Goal: Task Accomplishment & Management: Complete application form

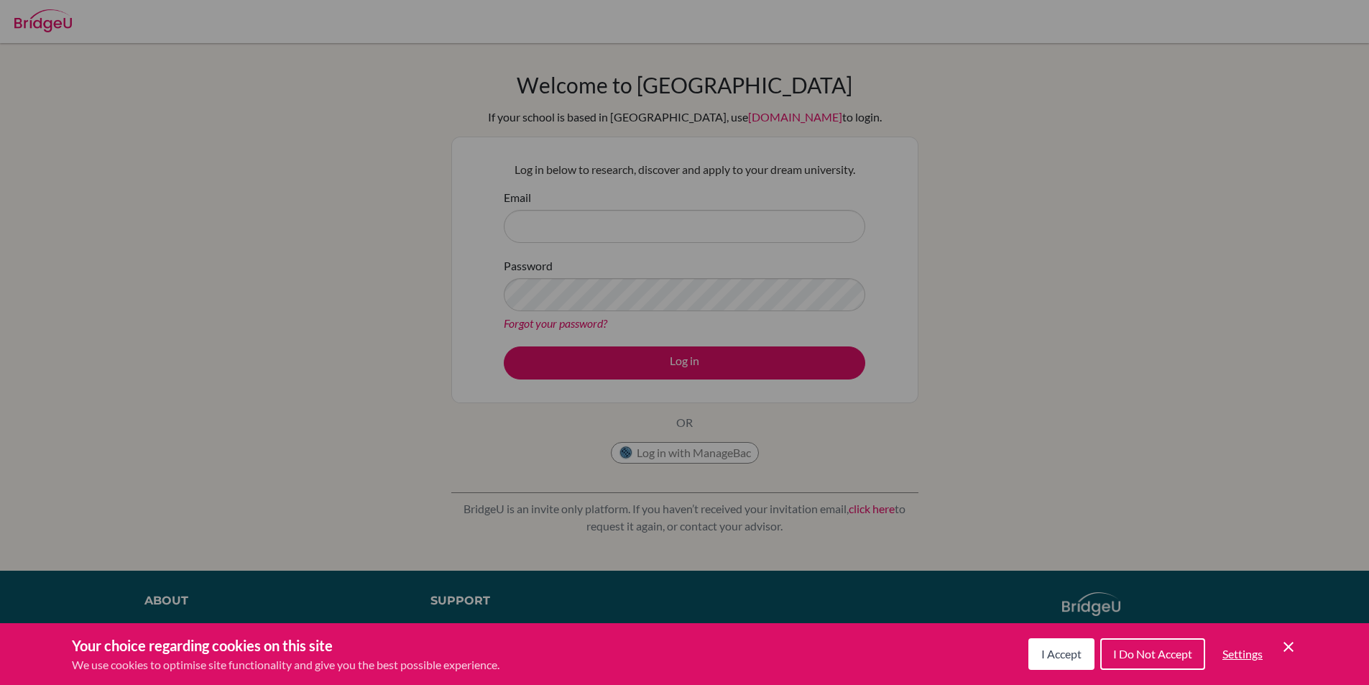
click at [1081, 660] on button "I Accept" at bounding box center [1061, 654] width 66 height 32
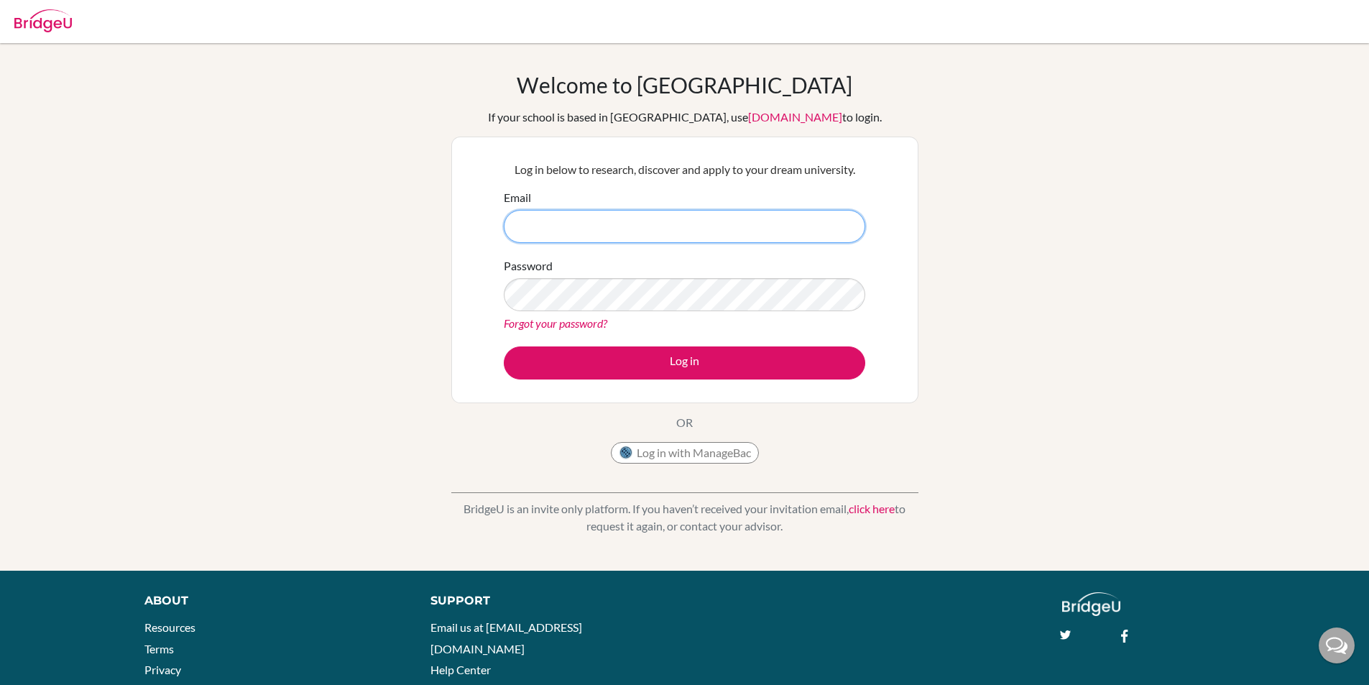
click at [686, 215] on input "Email" at bounding box center [684, 226] width 361 height 33
type input "[PERSON_NAME][EMAIL_ADDRESS][DOMAIN_NAME]"
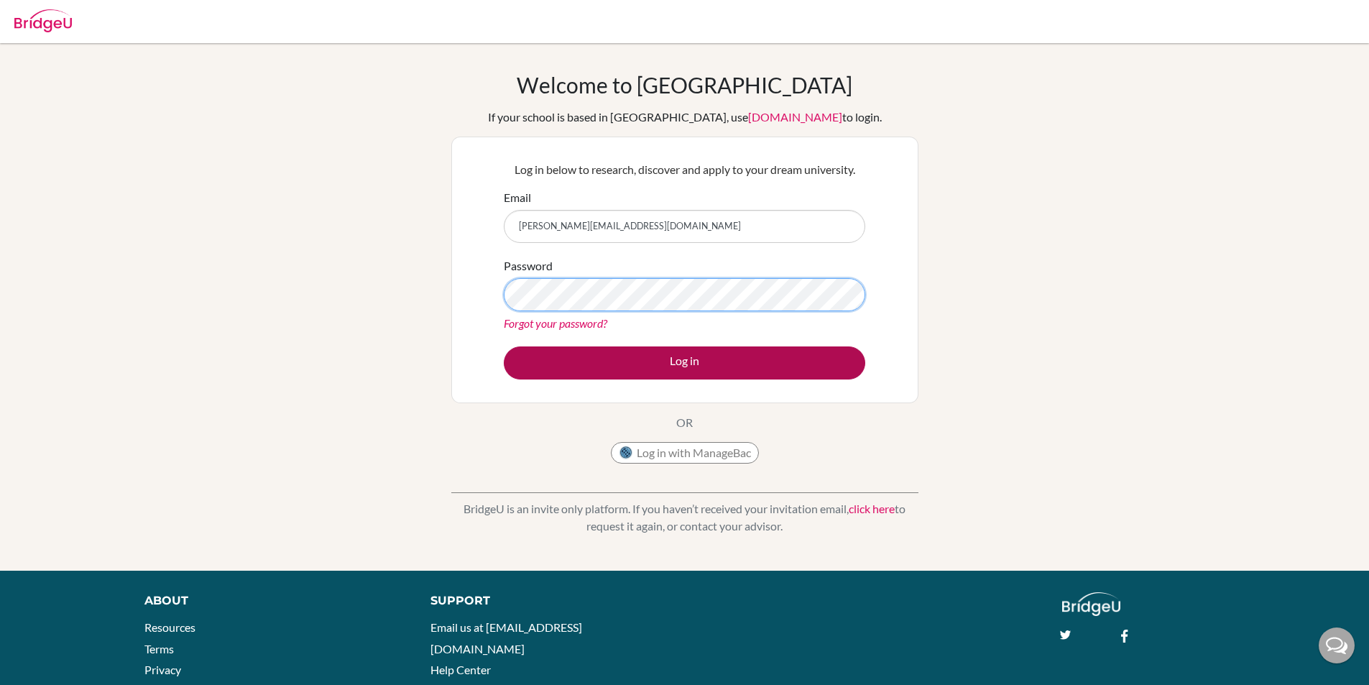
click at [504, 346] on button "Log in" at bounding box center [684, 362] width 361 height 33
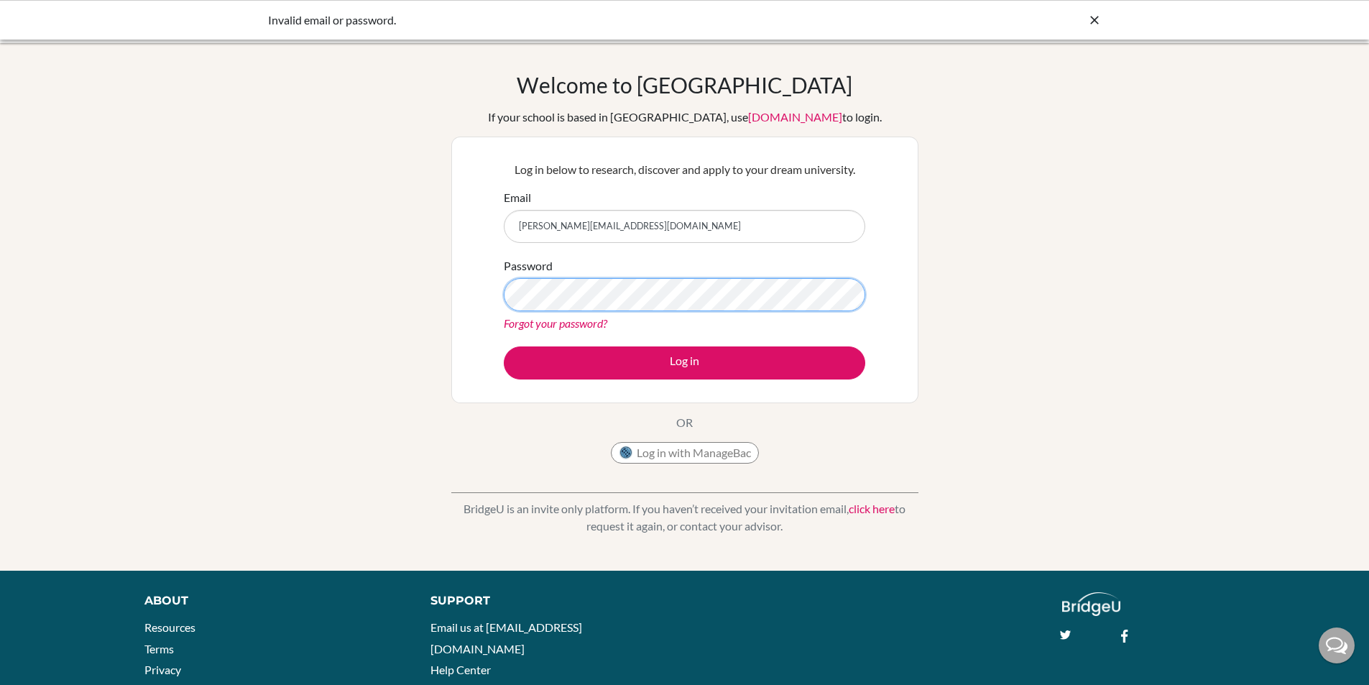
click at [504, 346] on button "Log in" at bounding box center [684, 362] width 361 height 33
type input "[PERSON_NAME][EMAIL_ADDRESS][DOMAIN_NAME]"
click at [666, 269] on div "Password Forgot your password?" at bounding box center [684, 294] width 361 height 75
click at [504, 346] on button "Log in" at bounding box center [684, 362] width 361 height 33
click at [724, 205] on div "Email kaylee.theowidy@sampoernaacademy.net" at bounding box center [684, 216] width 361 height 54
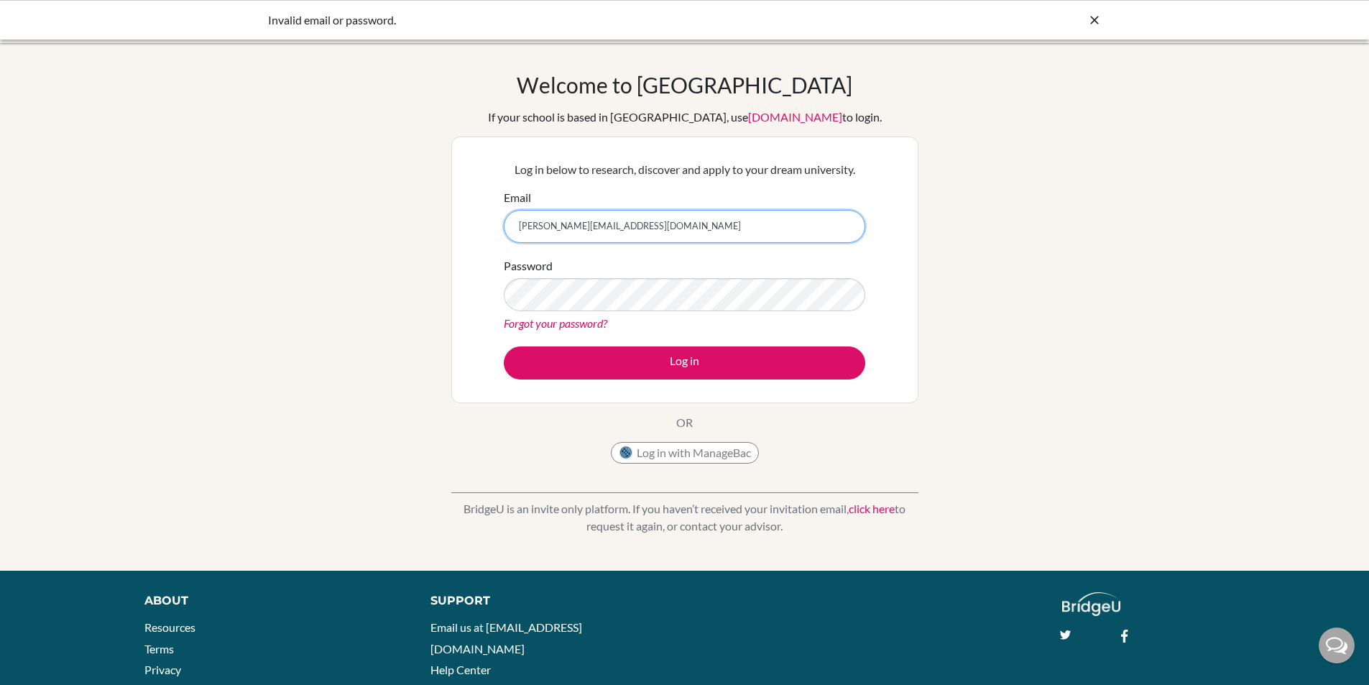
drag, startPoint x: 724, startPoint y: 239, endPoint x: 713, endPoint y: 234, distance: 12.5
click at [713, 234] on input "[PERSON_NAME][EMAIL_ADDRESS][DOMAIN_NAME]" at bounding box center [684, 226] width 361 height 33
type input "[PERSON_NAME][EMAIL_ADDRESS][DOMAIN_NAME]"
click at [737, 313] on div "Password Forgot your password?" at bounding box center [684, 294] width 361 height 75
click at [504, 346] on button "Log in" at bounding box center [684, 362] width 361 height 33
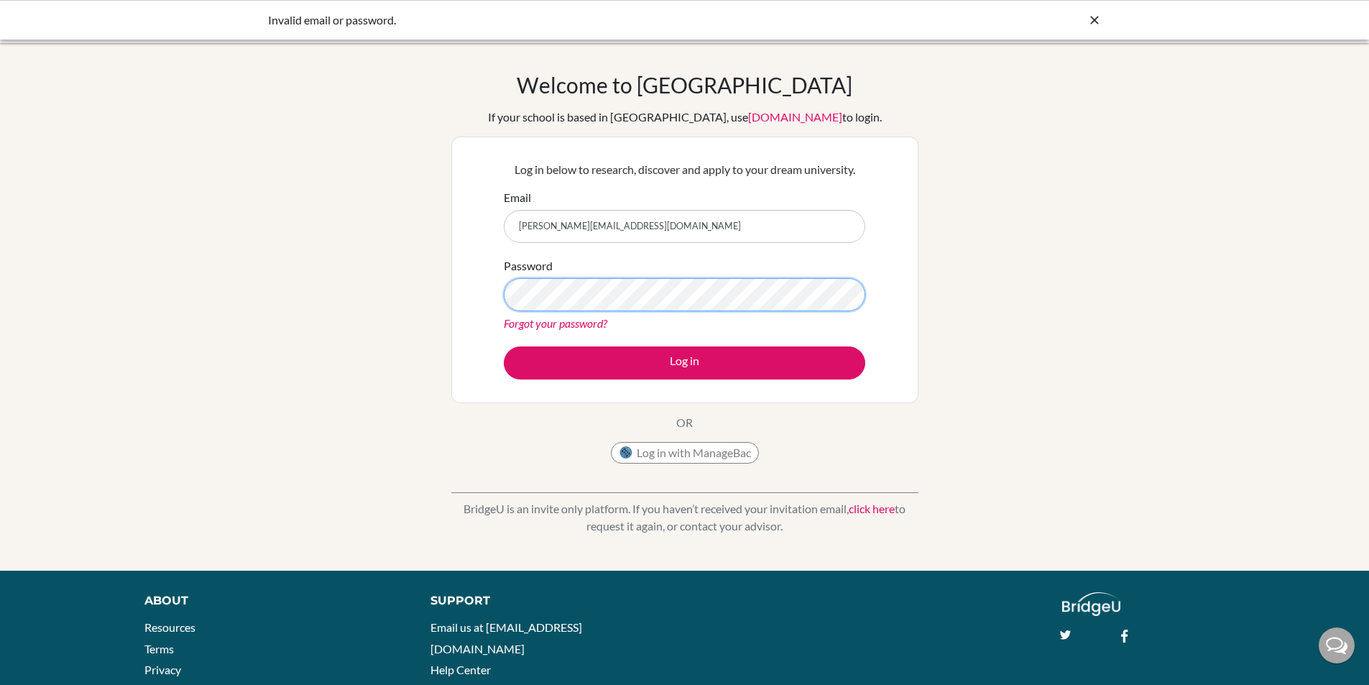
click at [504, 346] on button "Log in" at bounding box center [684, 362] width 361 height 33
type input "[PERSON_NAME][EMAIL_ADDRESS][DOMAIN_NAME]"
click at [504, 346] on button "Log in" at bounding box center [684, 362] width 361 height 33
click at [288, 390] on div "Welcome to BridgeU If your school is based in China, use app.bridge-u.com.cn to…" at bounding box center [684, 307] width 1369 height 470
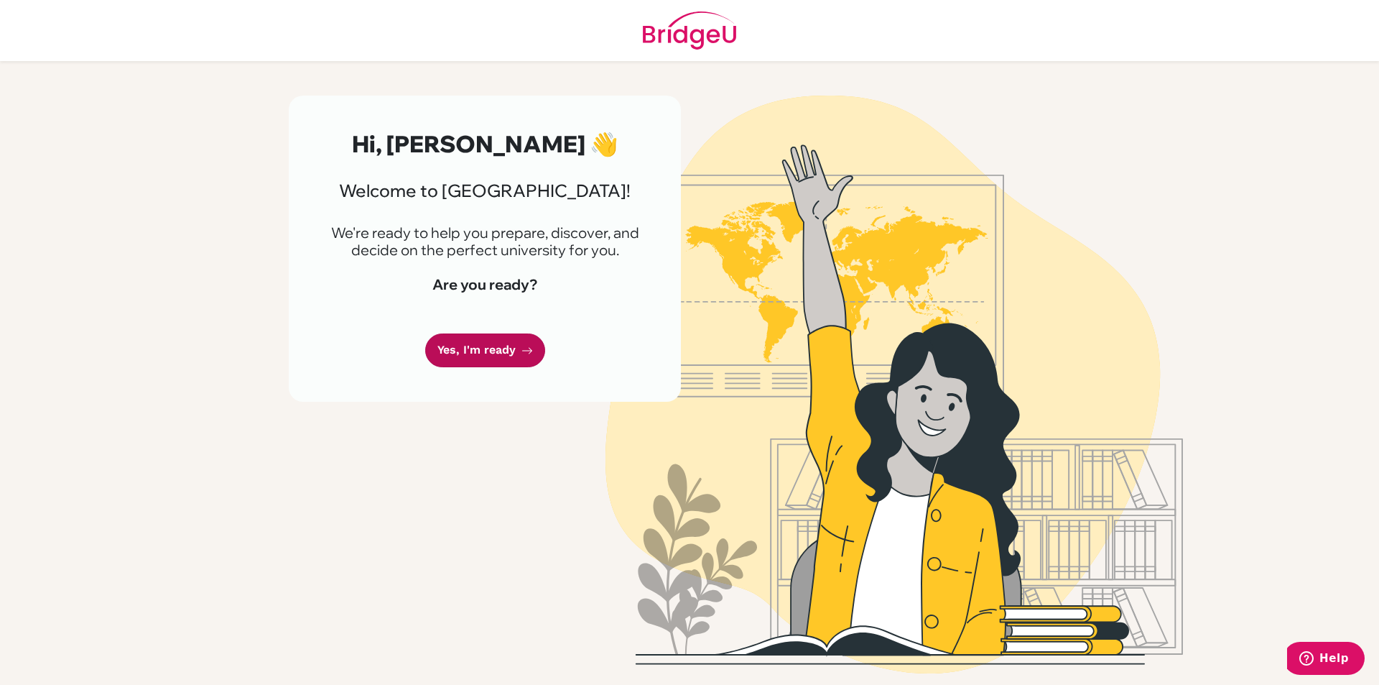
click at [465, 342] on link "Yes, I'm ready" at bounding box center [485, 350] width 120 height 34
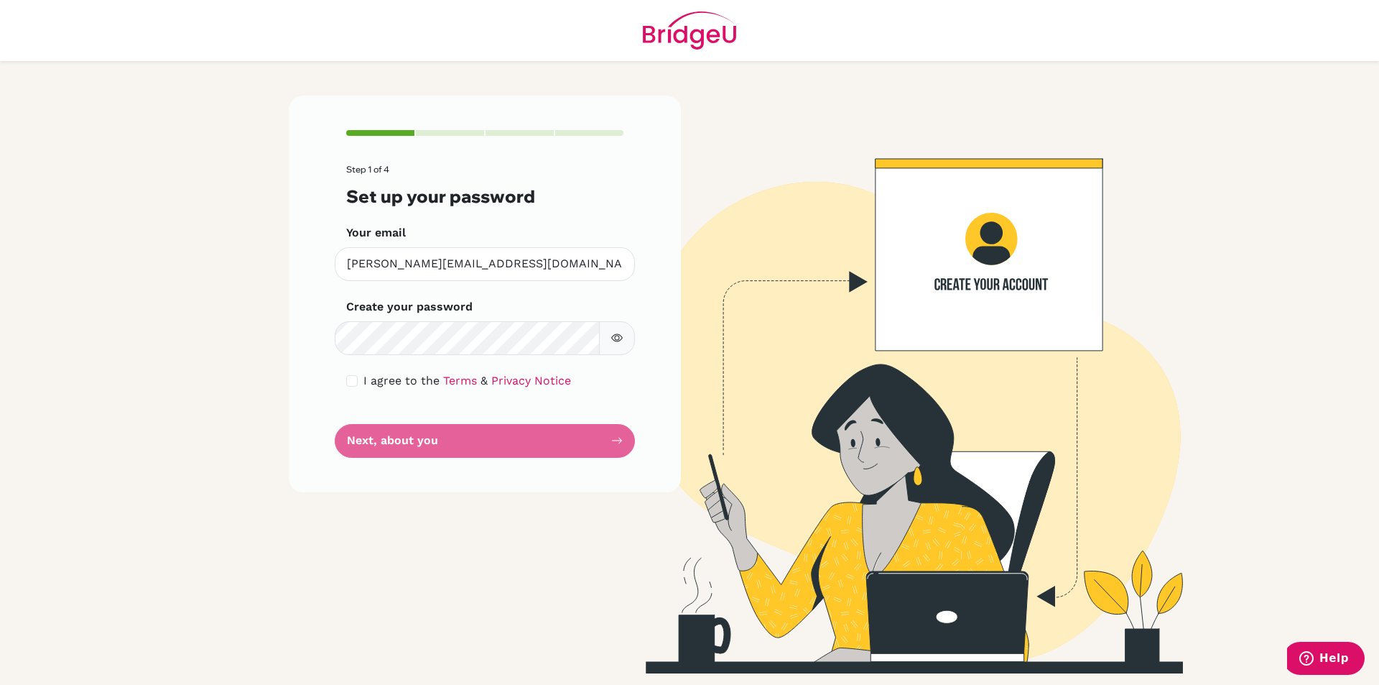
click at [611, 339] on button "button" at bounding box center [617, 338] width 36 height 34
click at [359, 376] on div "I agree to the Terms & Privacy Notice" at bounding box center [484, 380] width 277 height 17
click at [348, 379] on input "checkbox" at bounding box center [351, 380] width 11 height 11
checkbox input "true"
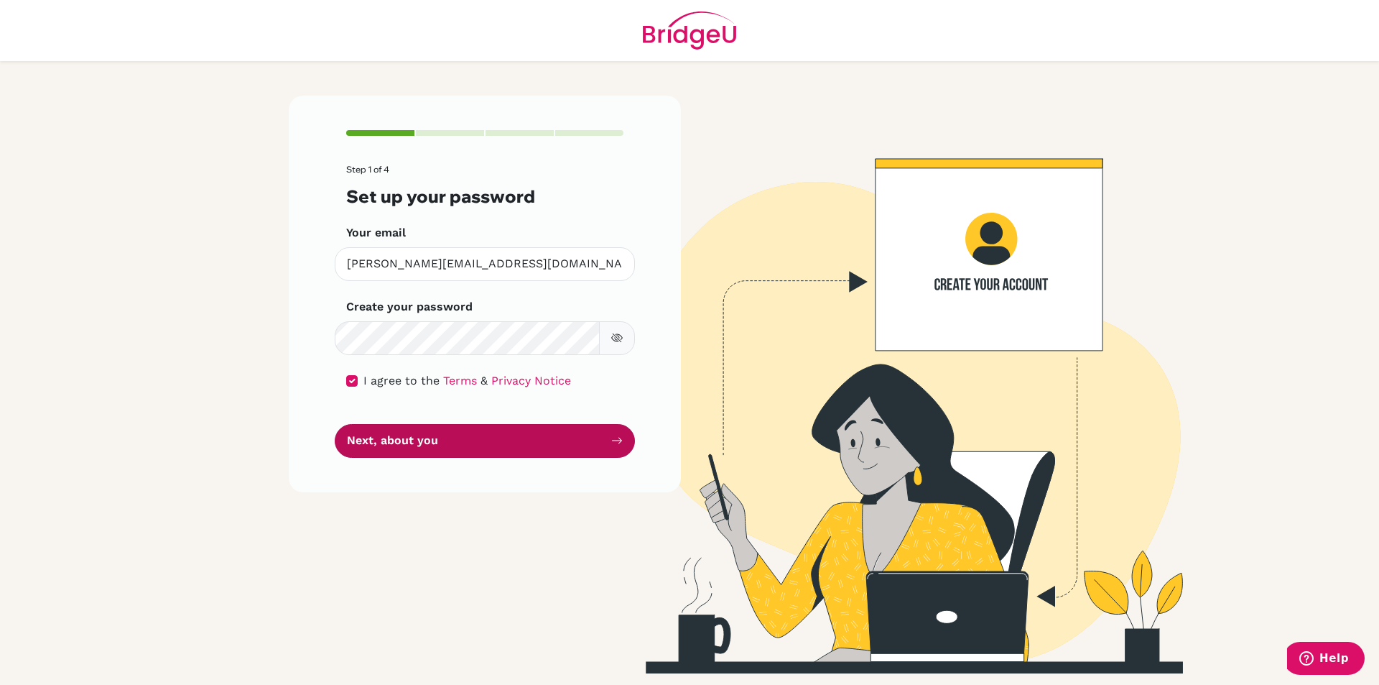
click at [441, 435] on button "Next, about you" at bounding box center [485, 441] width 300 height 34
